Goal: Task Accomplishment & Management: Manage account settings

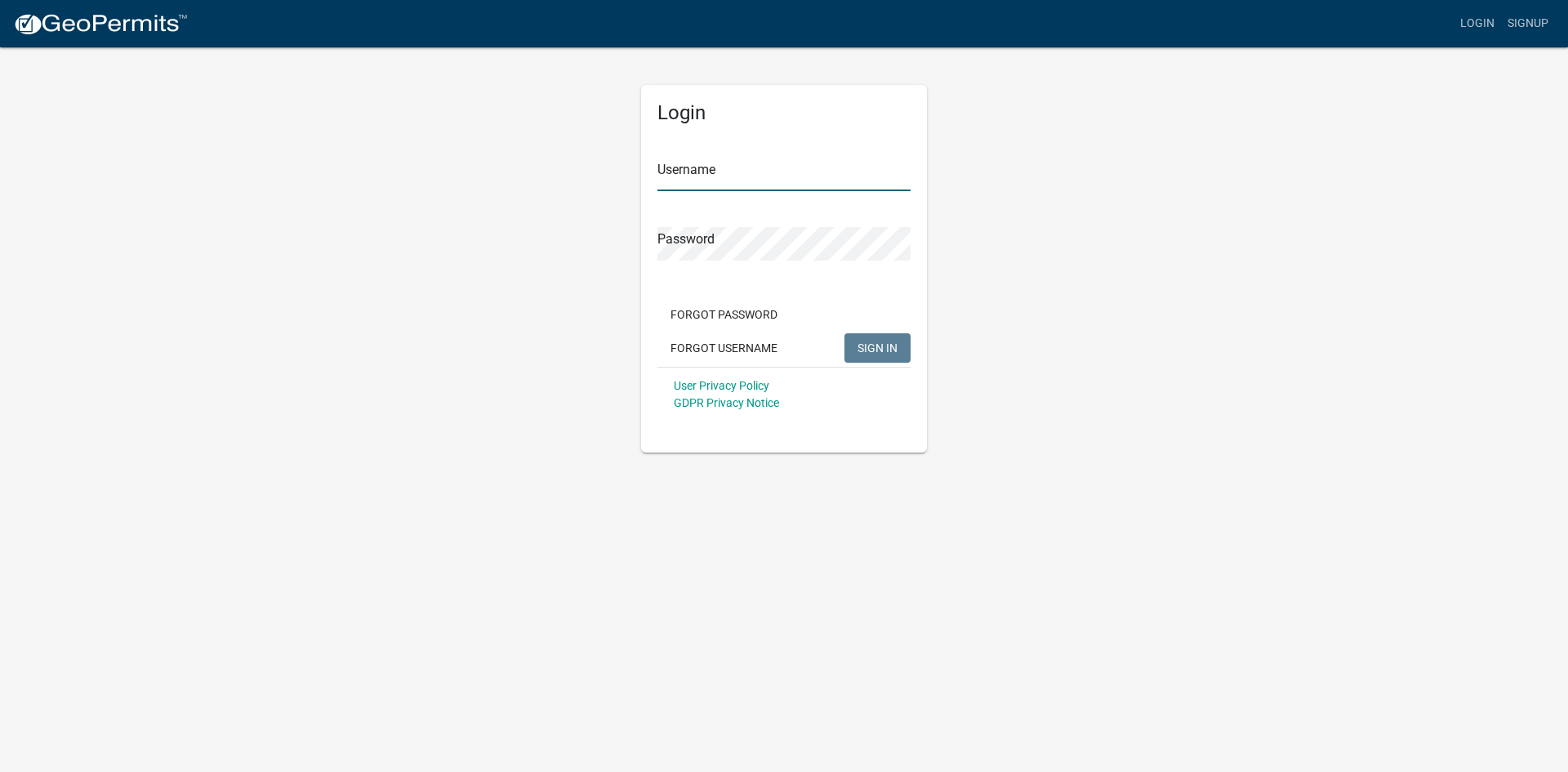
click at [735, 182] on input "Username" at bounding box center [784, 175] width 253 height 34
type input "HWY92Storage"
click at [845, 333] on button "SIGN IN" at bounding box center [877, 347] width 66 height 29
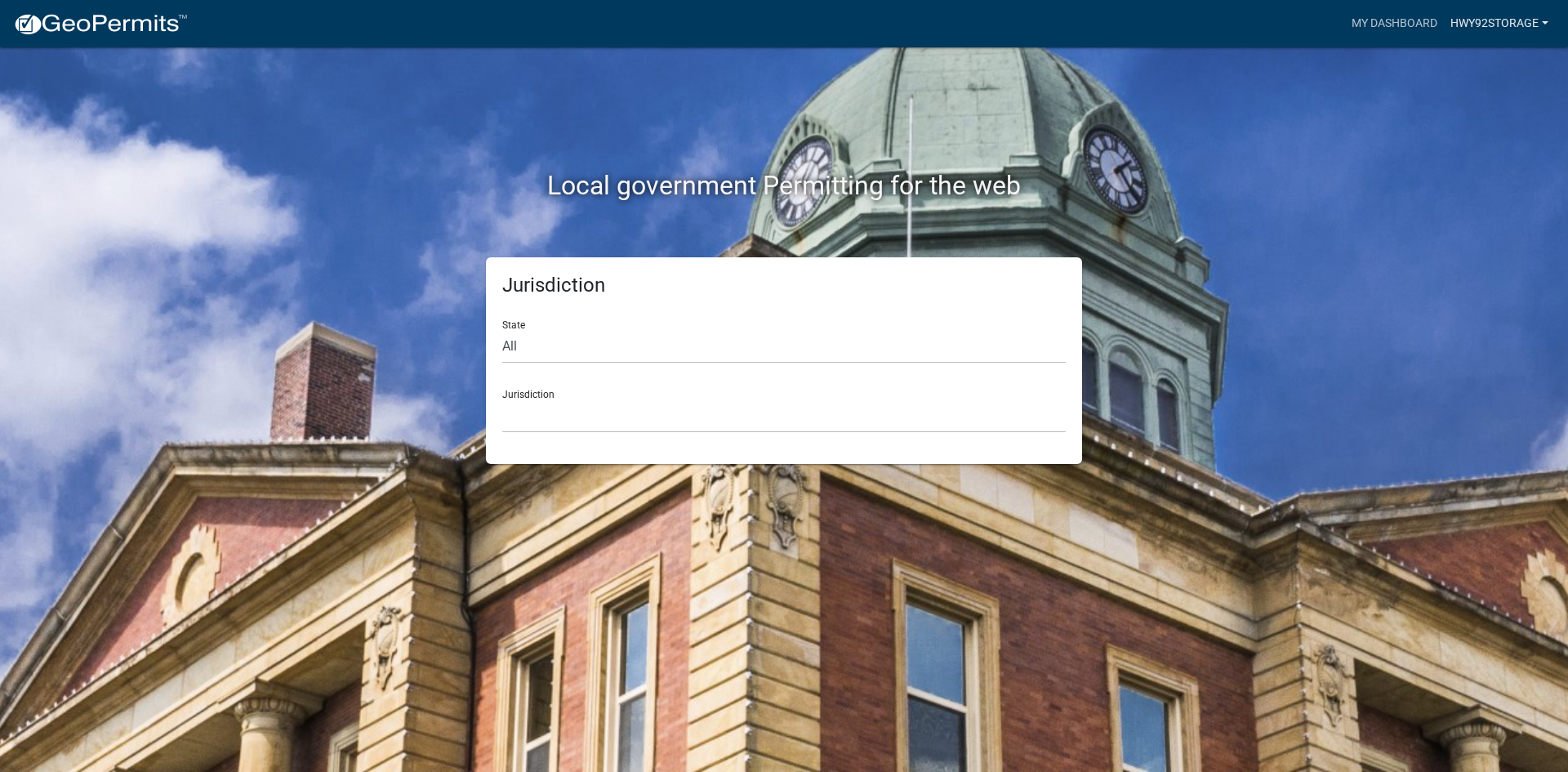
click at [1544, 24] on link "HWY92Storage" at bounding box center [1499, 23] width 111 height 31
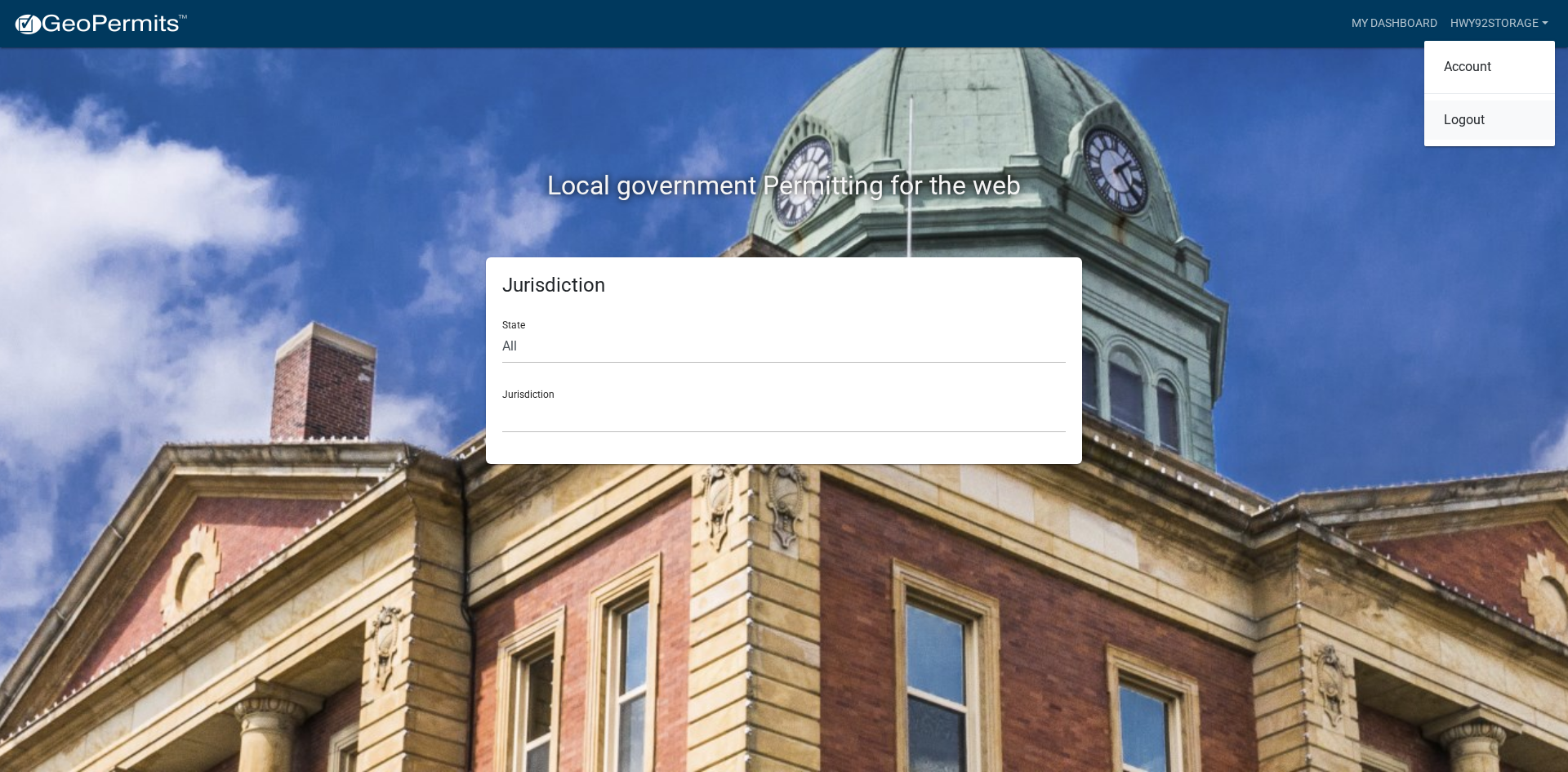
click at [1460, 126] on link "Logout" at bounding box center [1489, 120] width 131 height 39
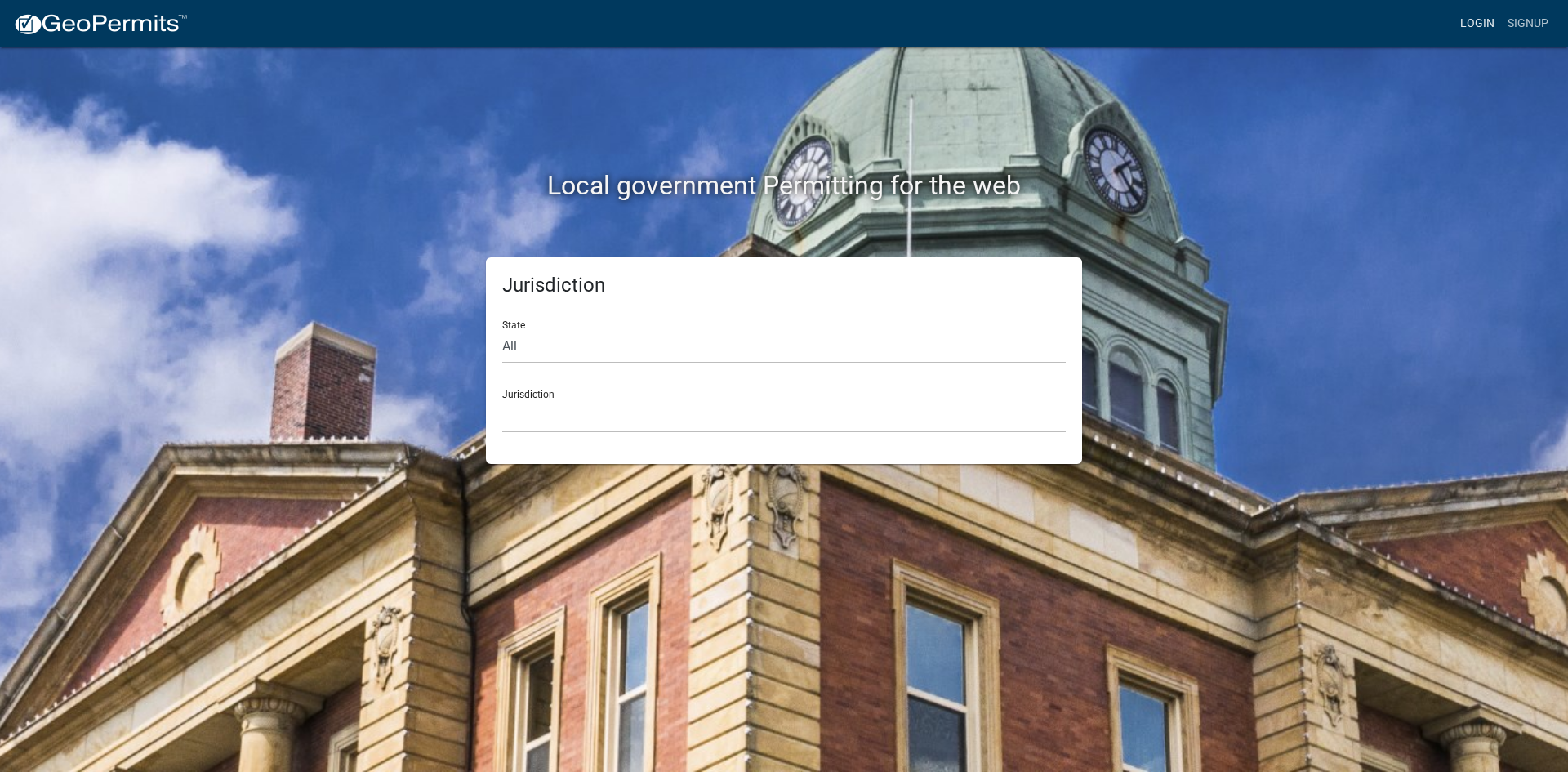
click at [1489, 20] on link "Login" at bounding box center [1476, 23] width 47 height 31
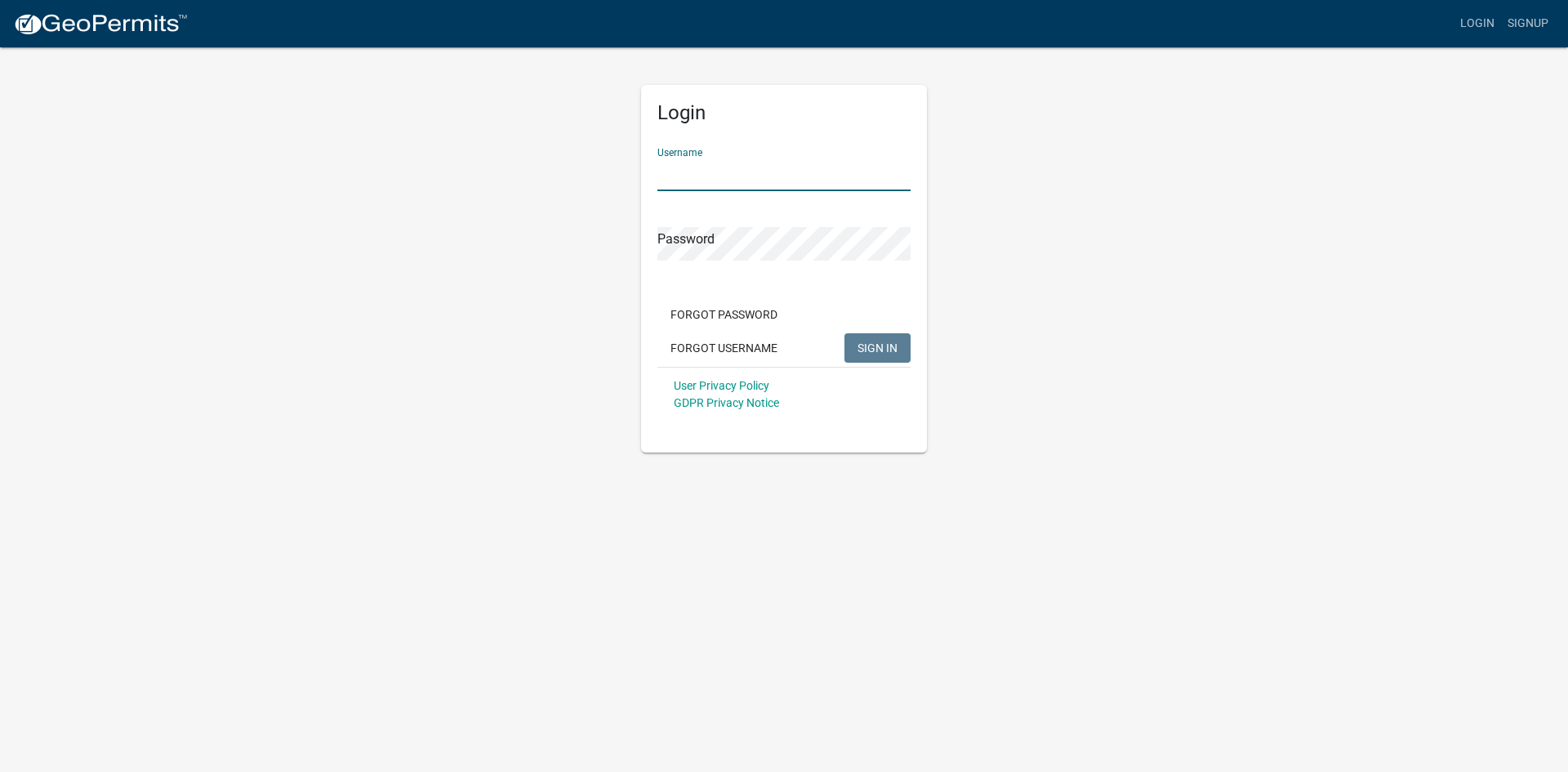
click at [731, 173] on input "Username" at bounding box center [784, 175] width 253 height 34
type input "JMTC"
click at [845, 333] on button "SIGN IN" at bounding box center [877, 347] width 66 height 29
